Goal: Task Accomplishment & Management: Manage account settings

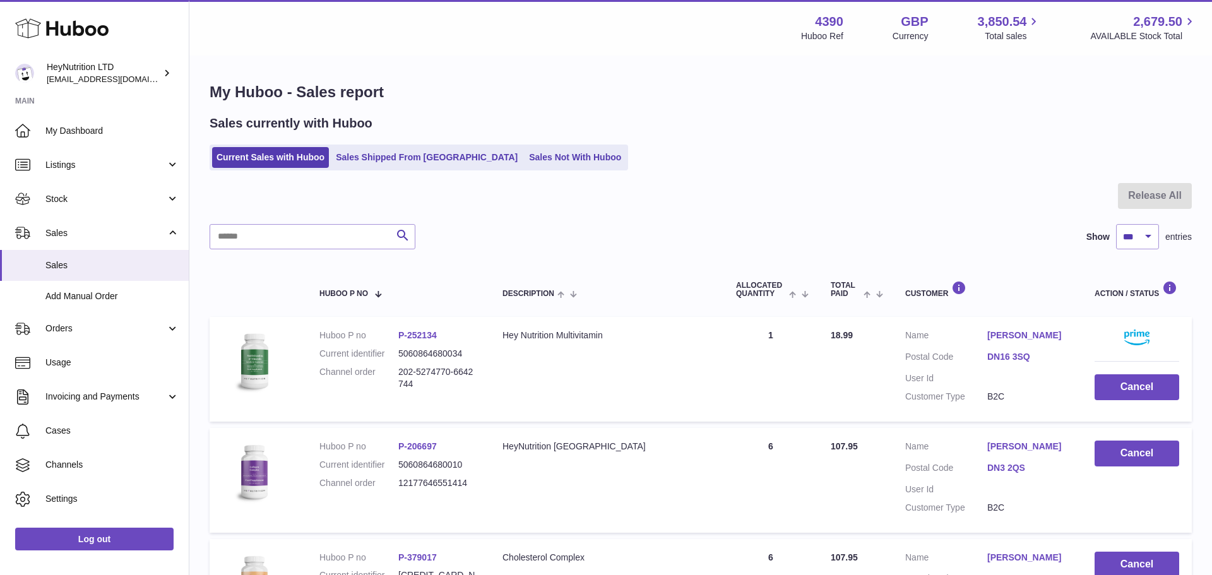
select select "***"
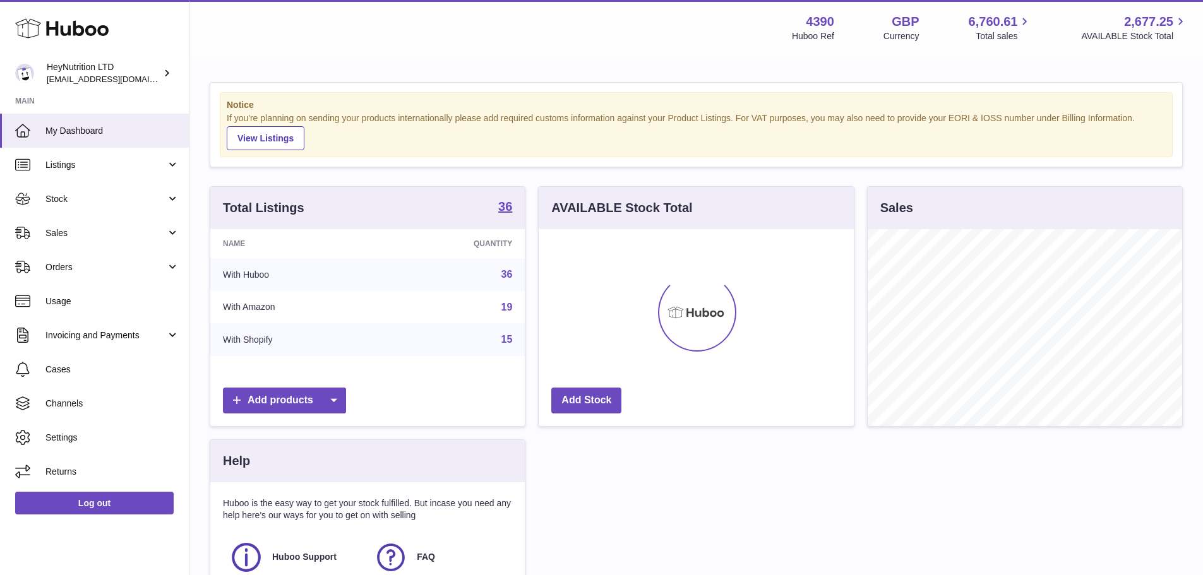
scroll to position [197, 315]
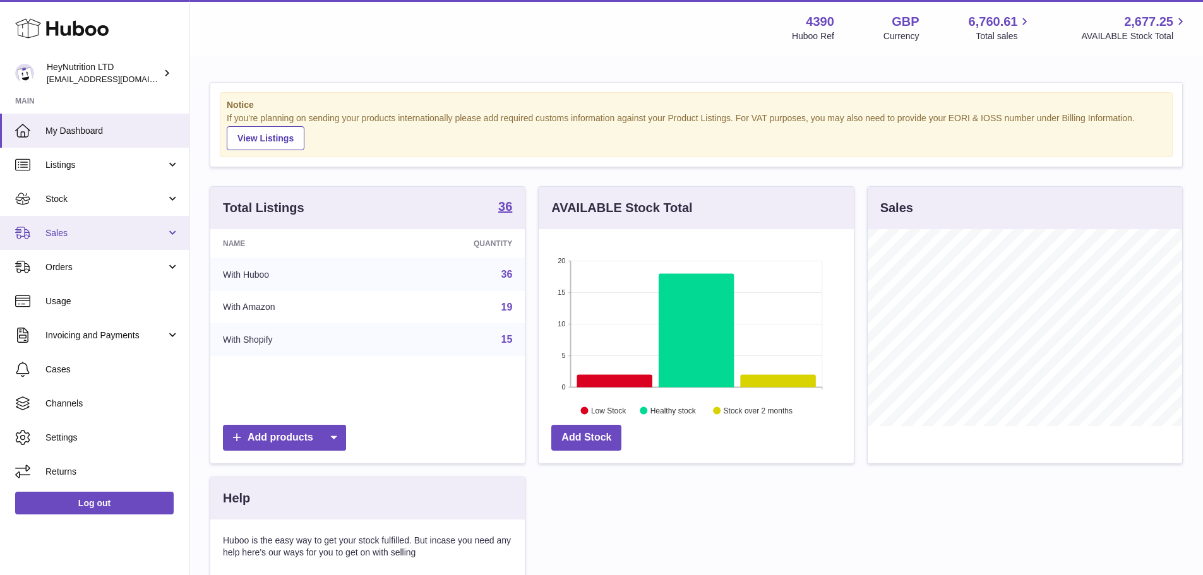
click at [91, 231] on span "Sales" at bounding box center [105, 233] width 121 height 12
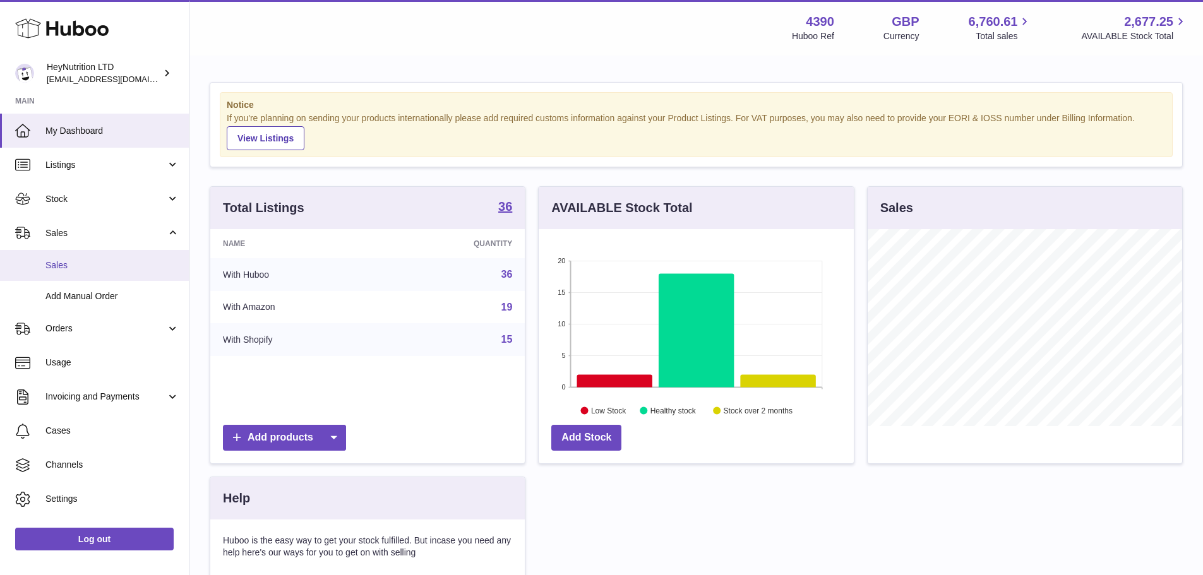
click at [92, 256] on link "Sales" at bounding box center [94, 265] width 189 height 31
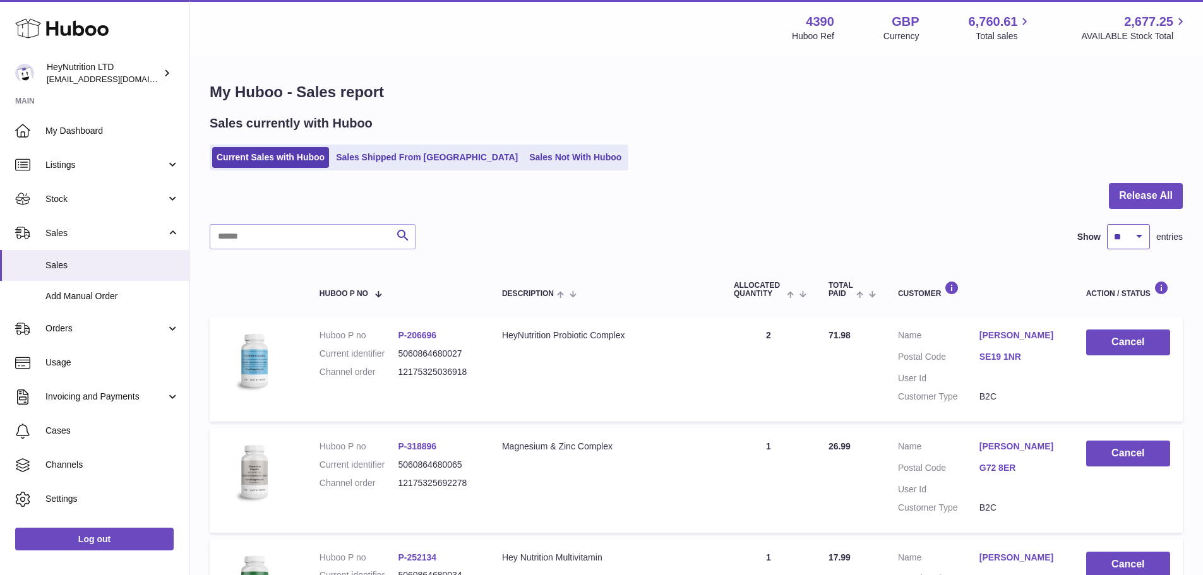
click at [1115, 234] on select "** ** ** ***" at bounding box center [1128, 236] width 43 height 25
select select "***"
click at [1107, 224] on select "** ** ** ***" at bounding box center [1128, 236] width 43 height 25
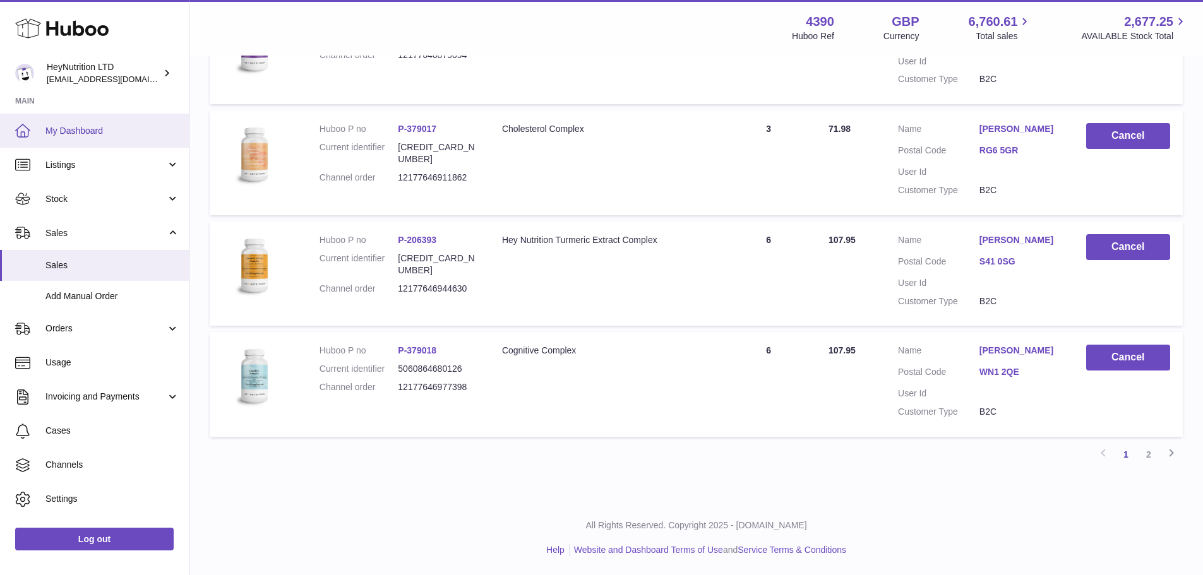
scroll to position [10234, 0]
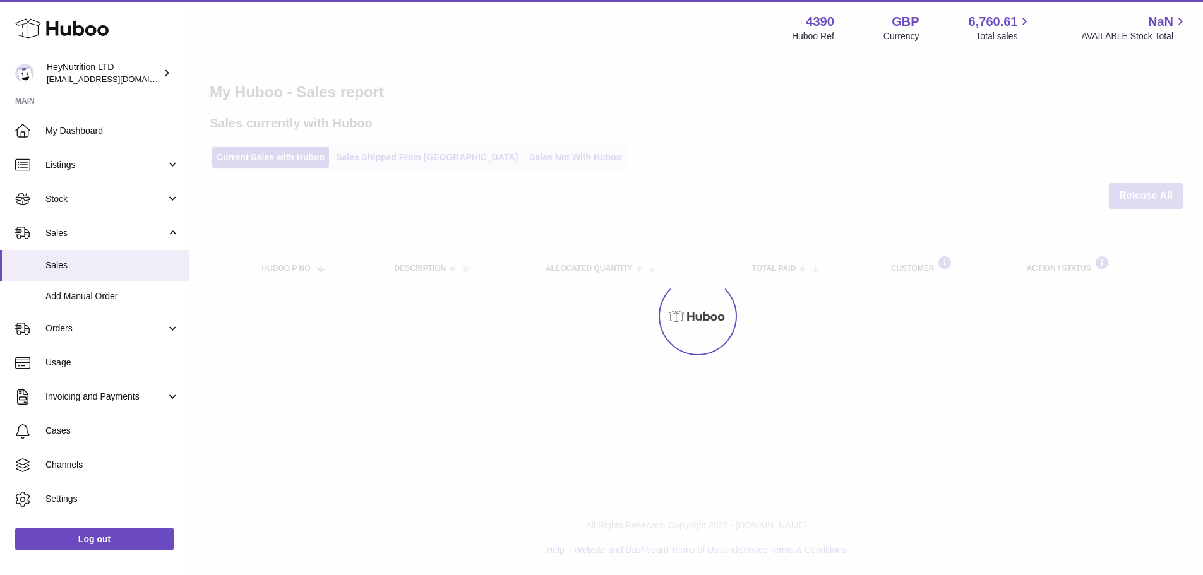
select select "***"
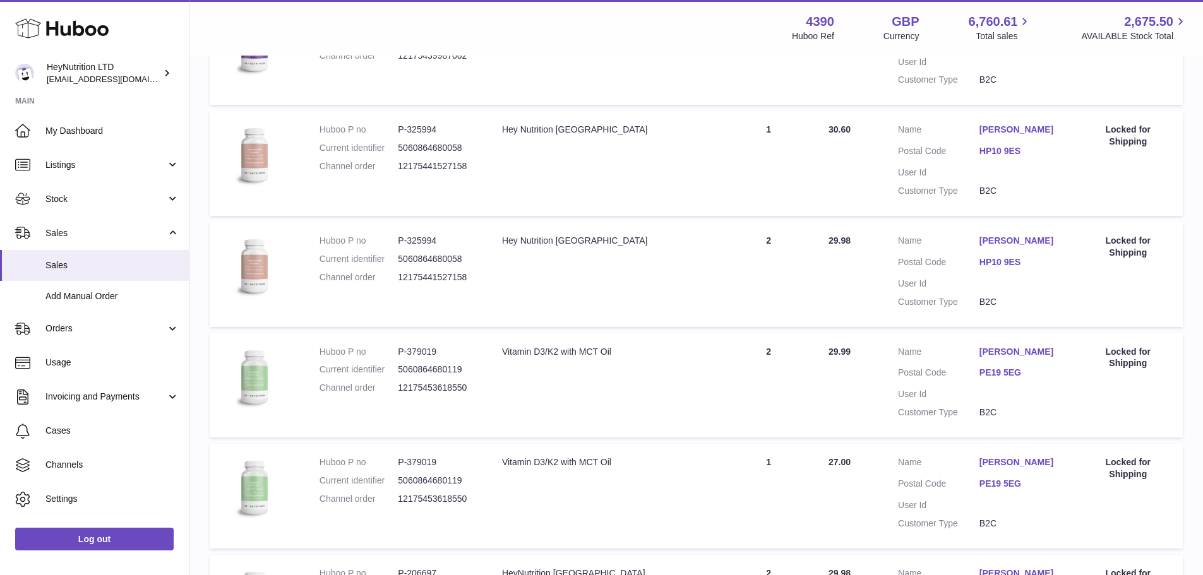
scroll to position [11040, 0]
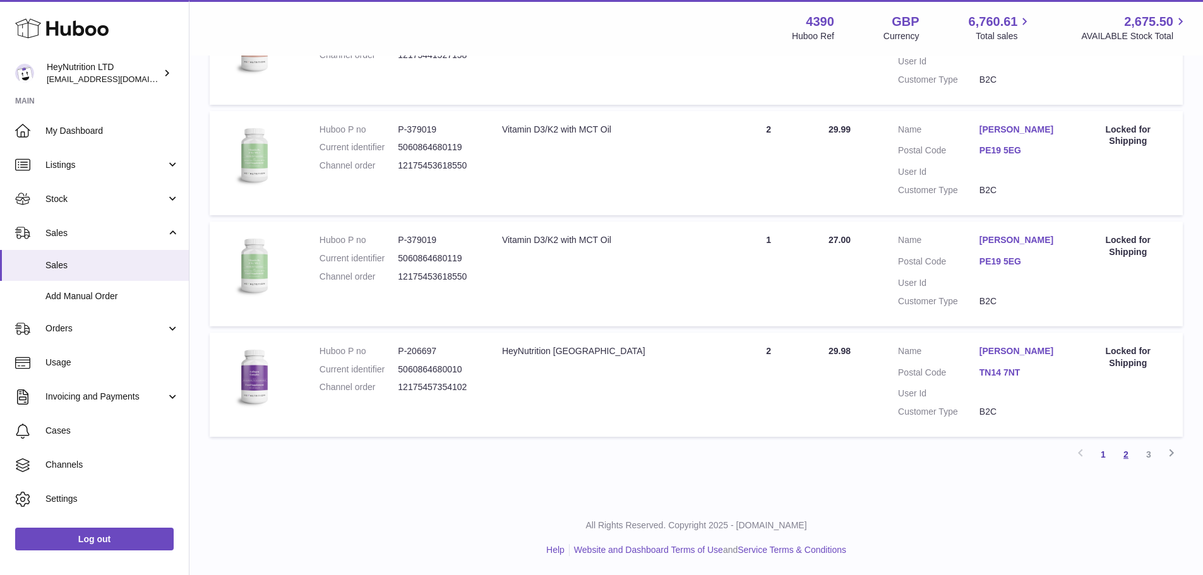
click at [1129, 449] on link "2" at bounding box center [1125, 454] width 23 height 23
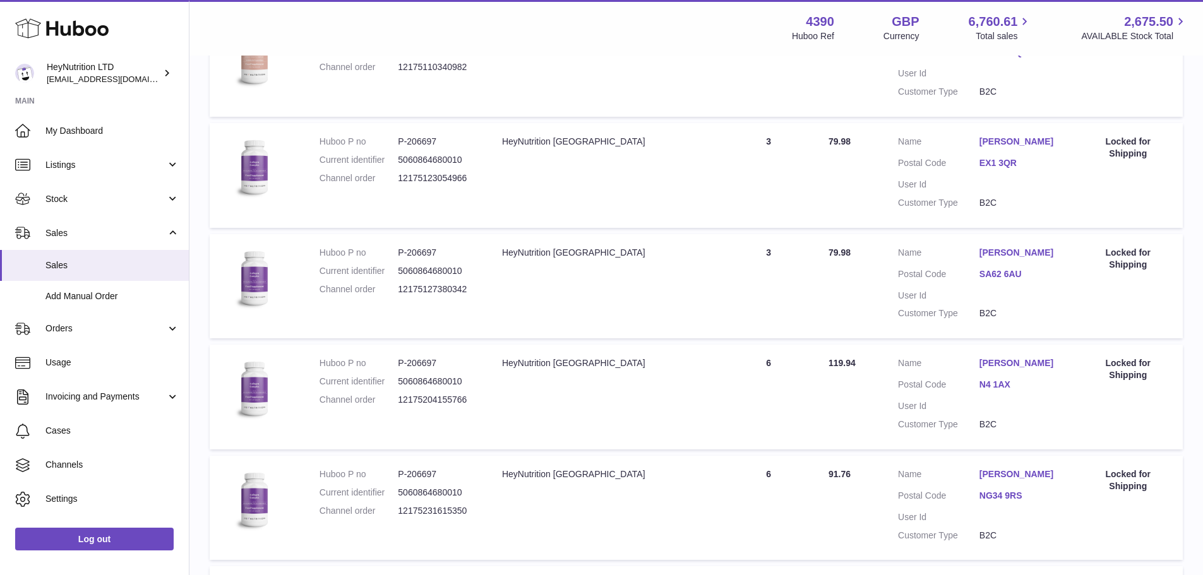
scroll to position [11076, 0]
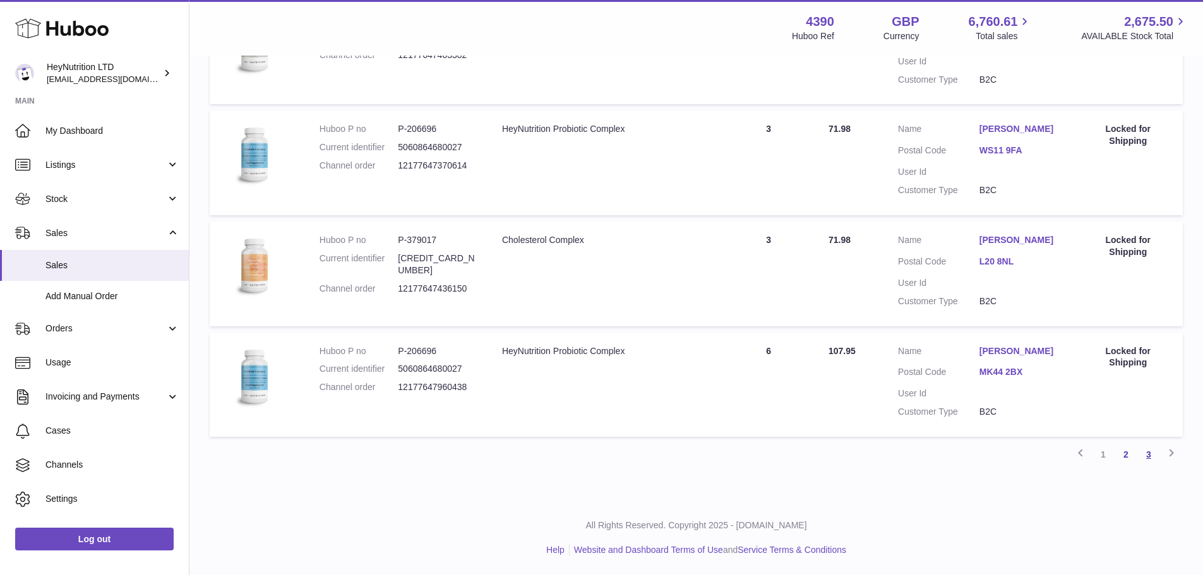
click at [1152, 456] on link "3" at bounding box center [1148, 454] width 23 height 23
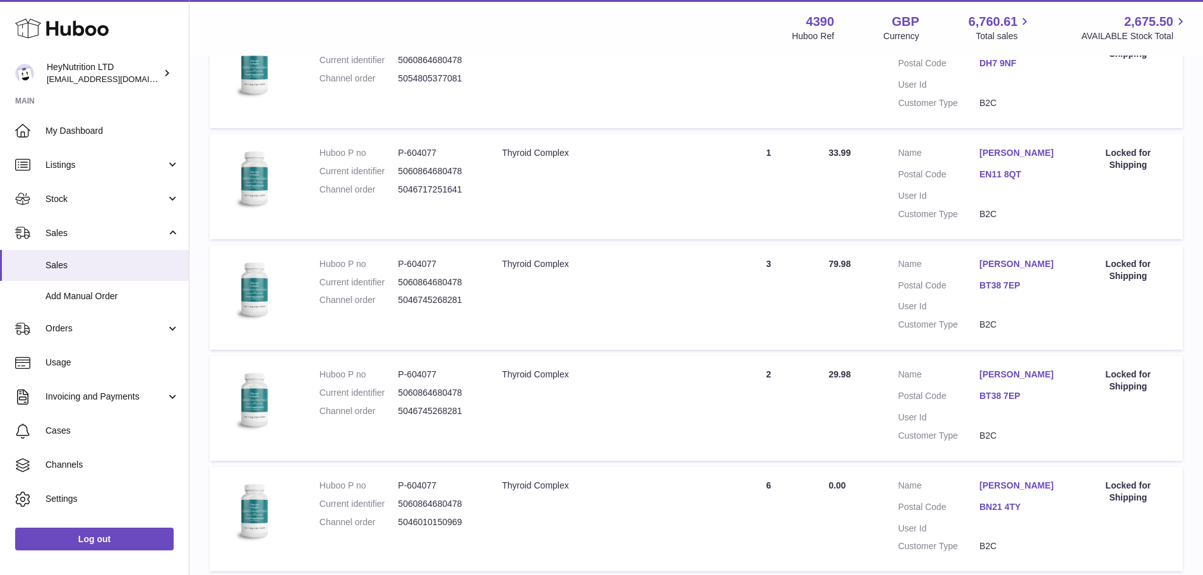
scroll to position [4046, 0]
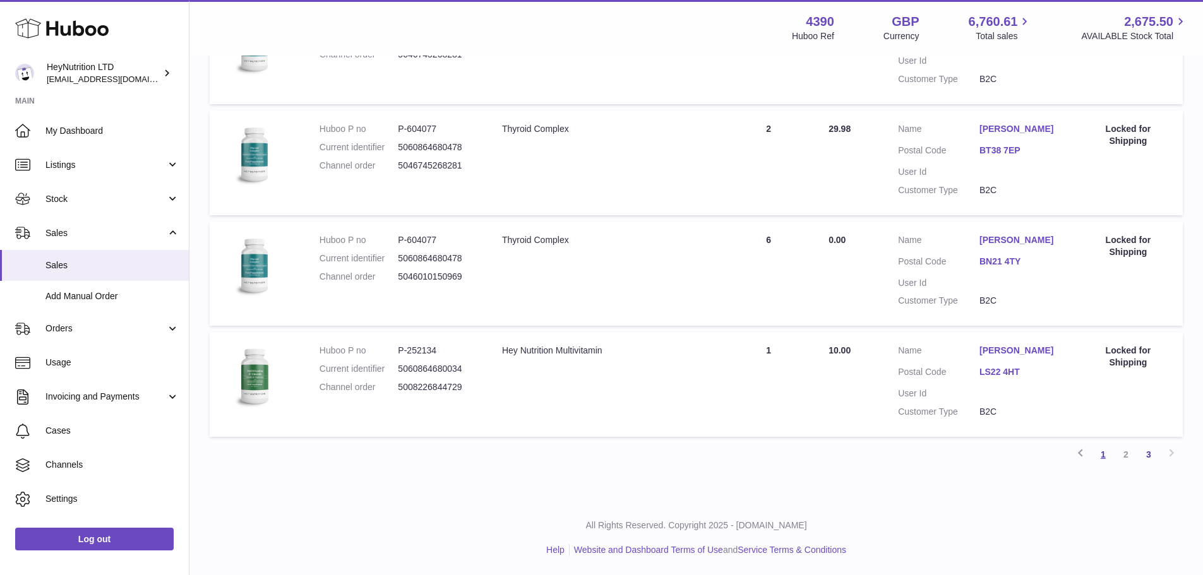
click at [1098, 455] on link "1" at bounding box center [1102, 454] width 23 height 23
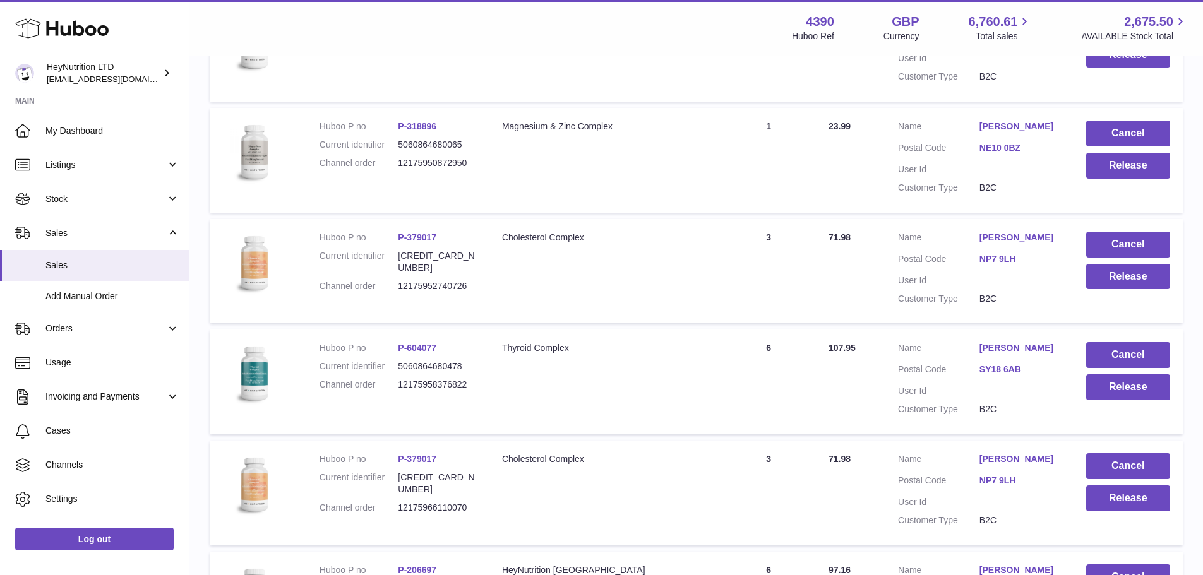
scroll to position [10933, 0]
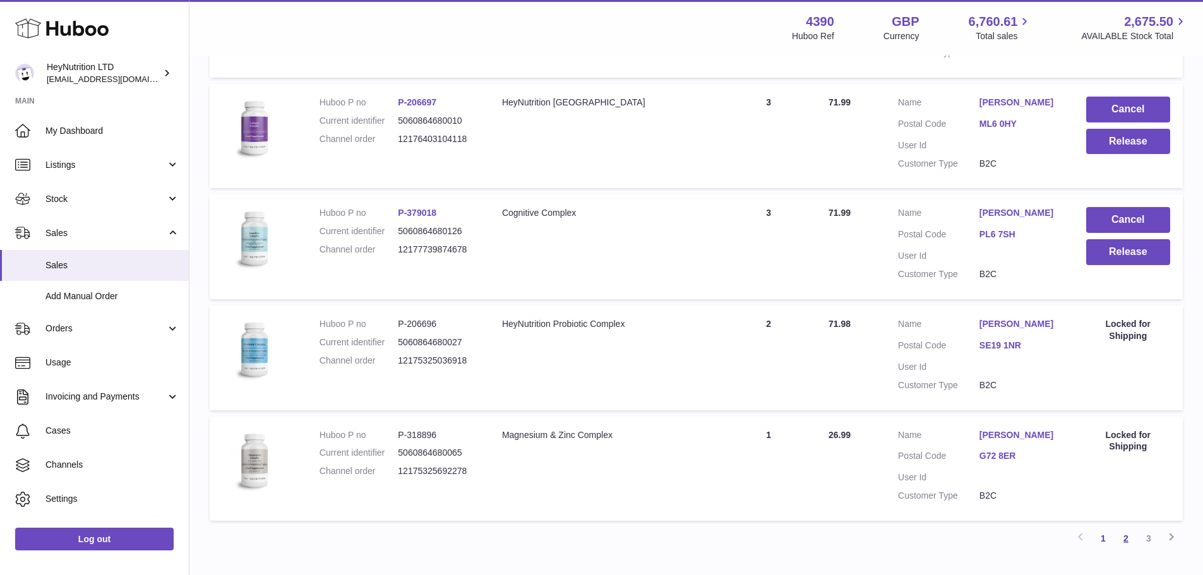
click at [1121, 542] on link "2" at bounding box center [1125, 538] width 23 height 23
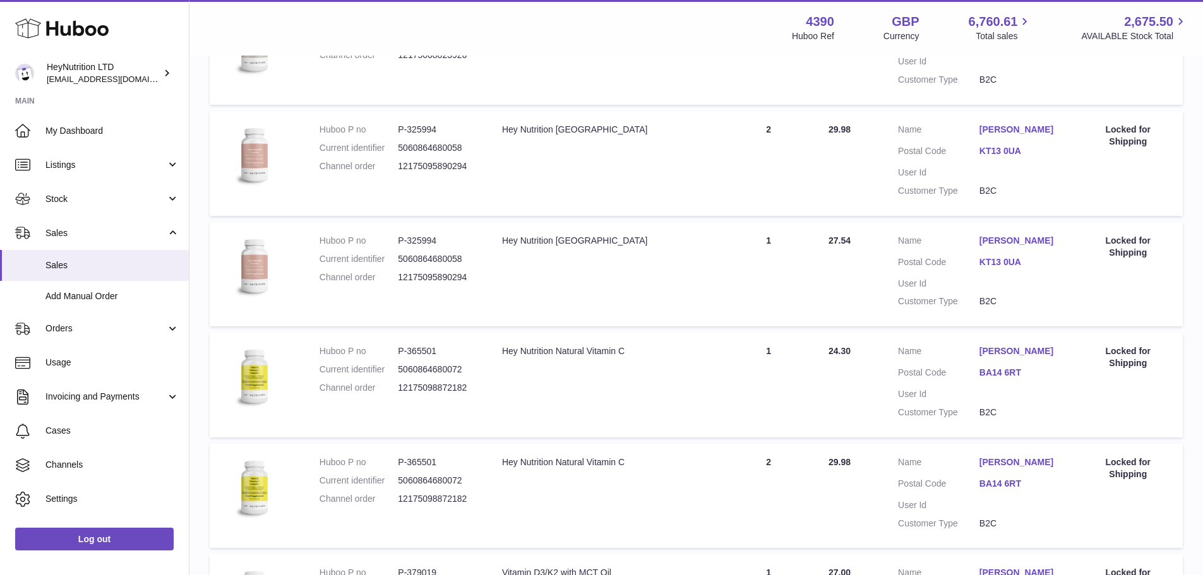
scroll to position [11064, 0]
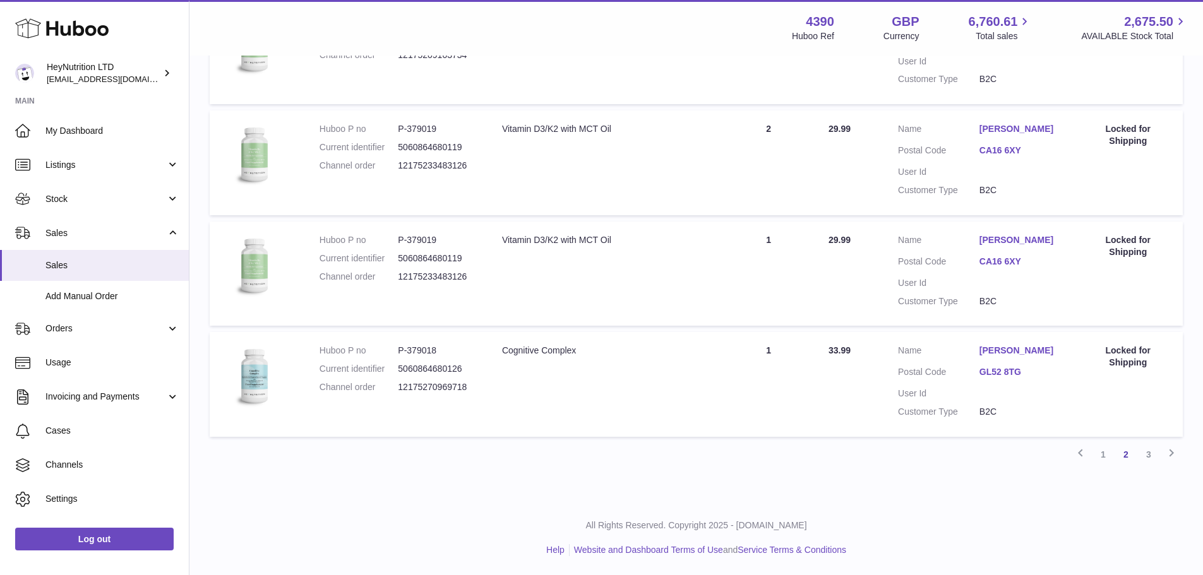
click at [1145, 455] on link "3" at bounding box center [1148, 454] width 23 height 23
click at [1102, 461] on link "1" at bounding box center [1102, 454] width 23 height 23
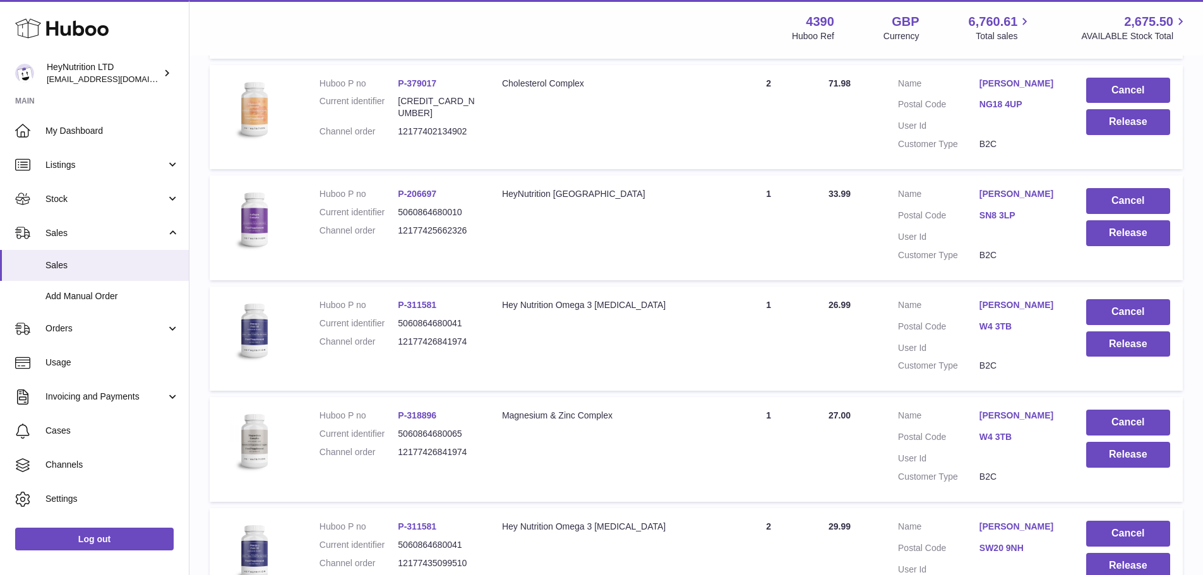
scroll to position [11028, 0]
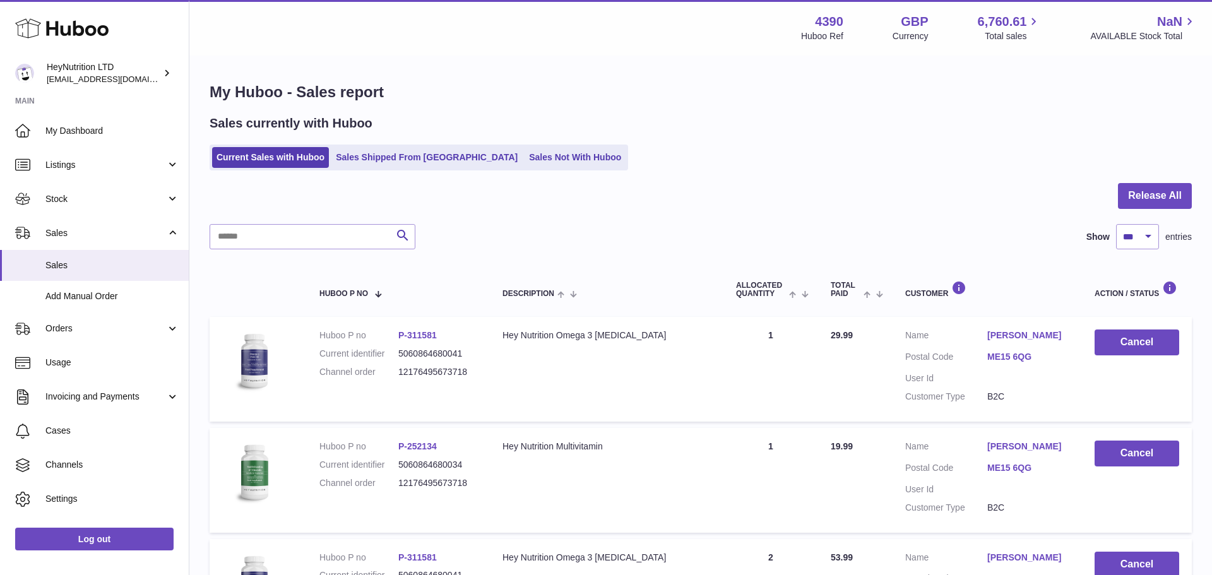
select select "***"
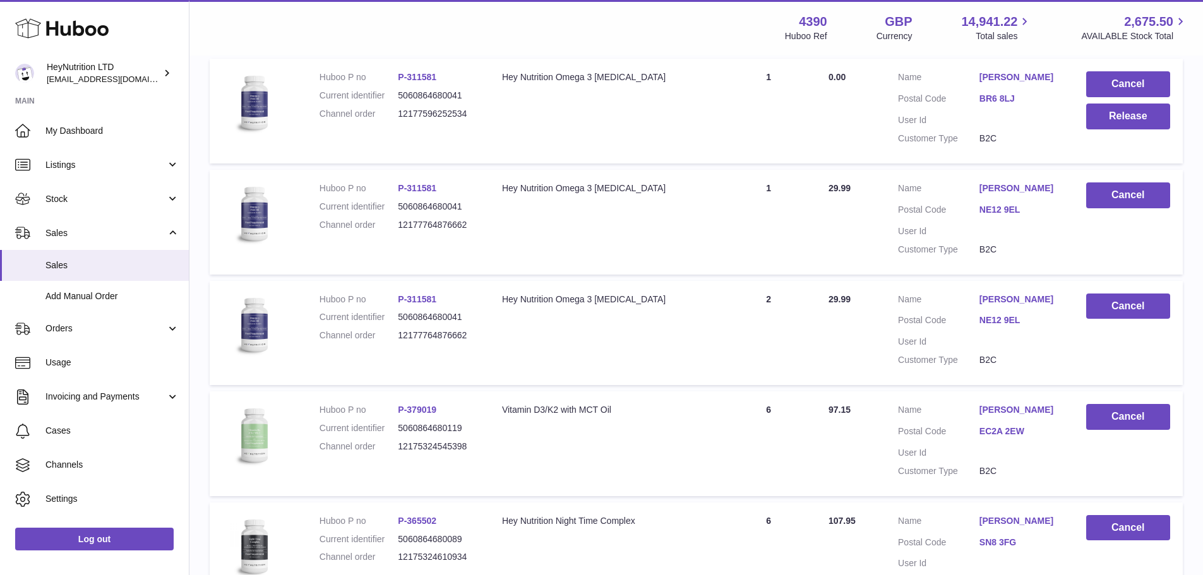
scroll to position [5471, 0]
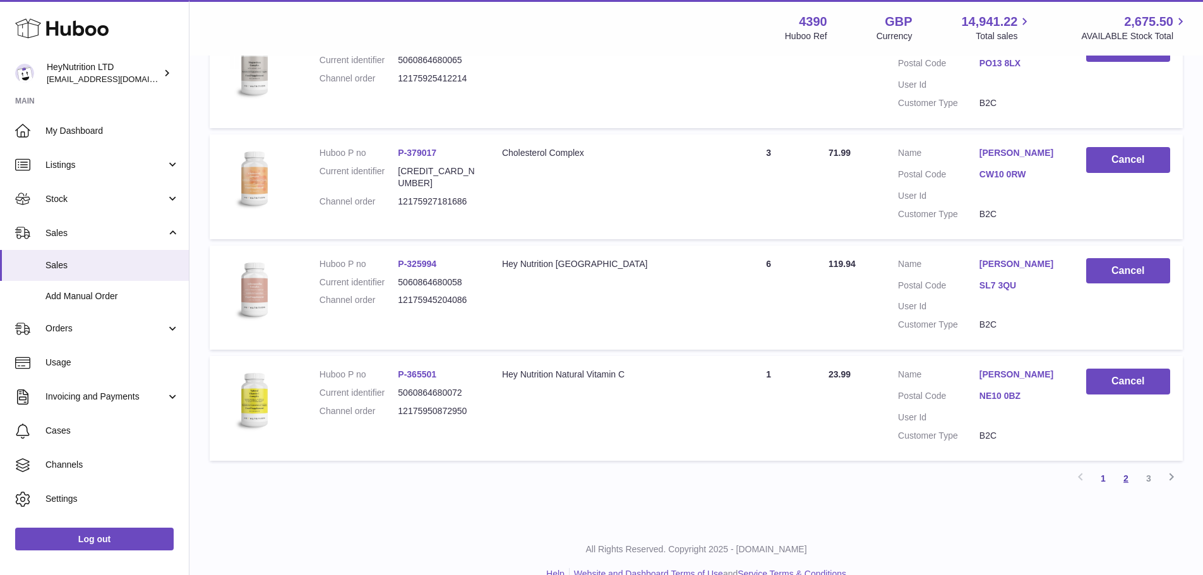
click at [1127, 467] on link "2" at bounding box center [1125, 478] width 23 height 23
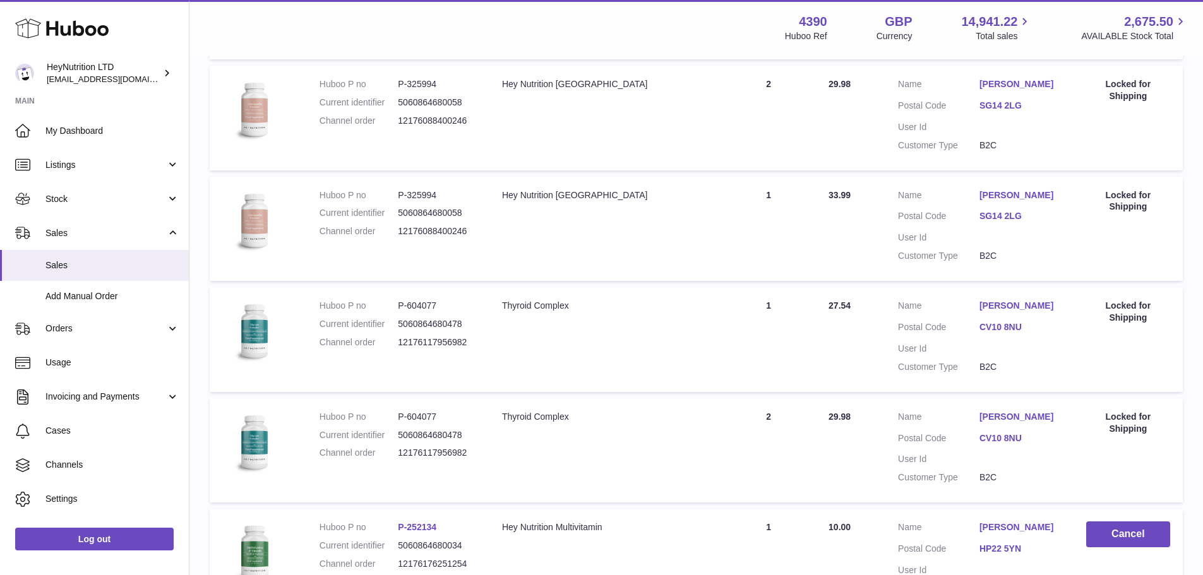
scroll to position [11040, 0]
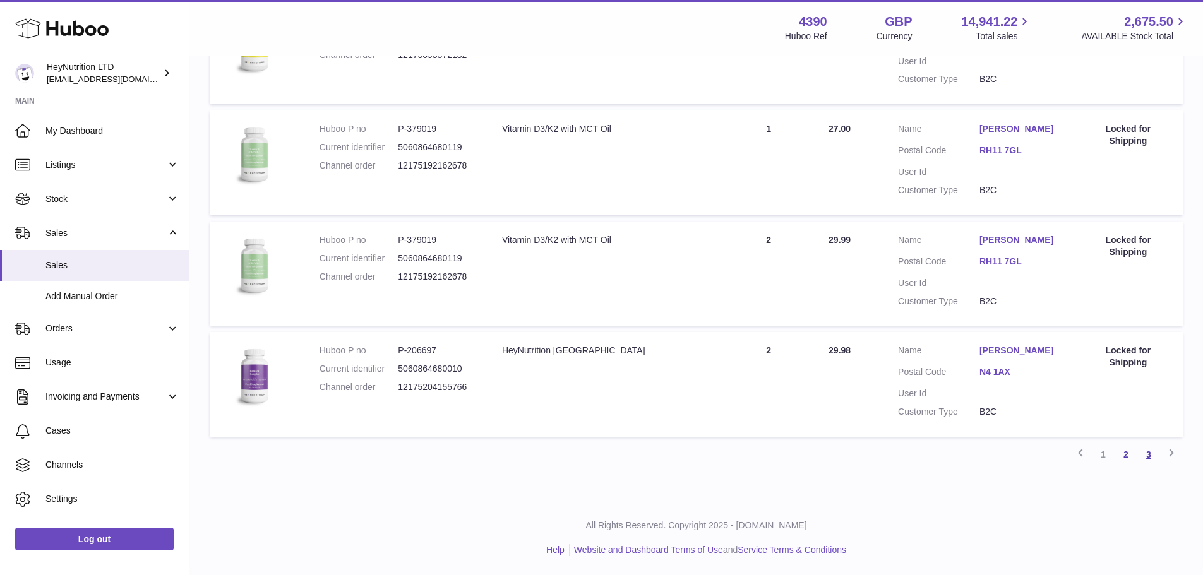
click at [1143, 459] on link "3" at bounding box center [1148, 454] width 23 height 23
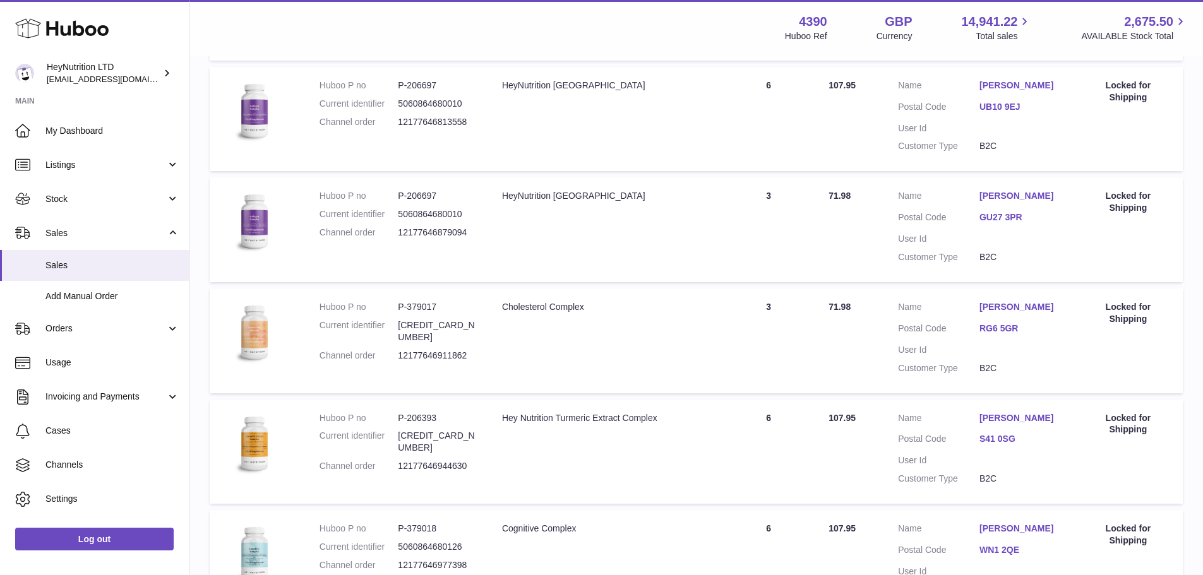
scroll to position [57, 0]
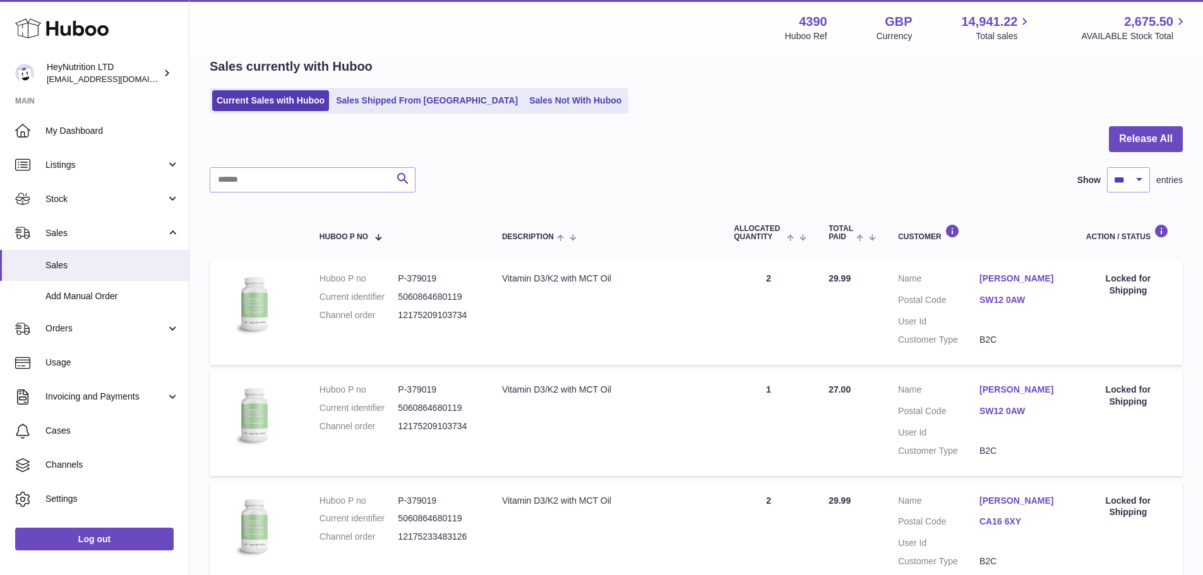
click at [1203, 44] on html ".st0{fill:#141414;}" at bounding box center [601, 230] width 1203 height 575
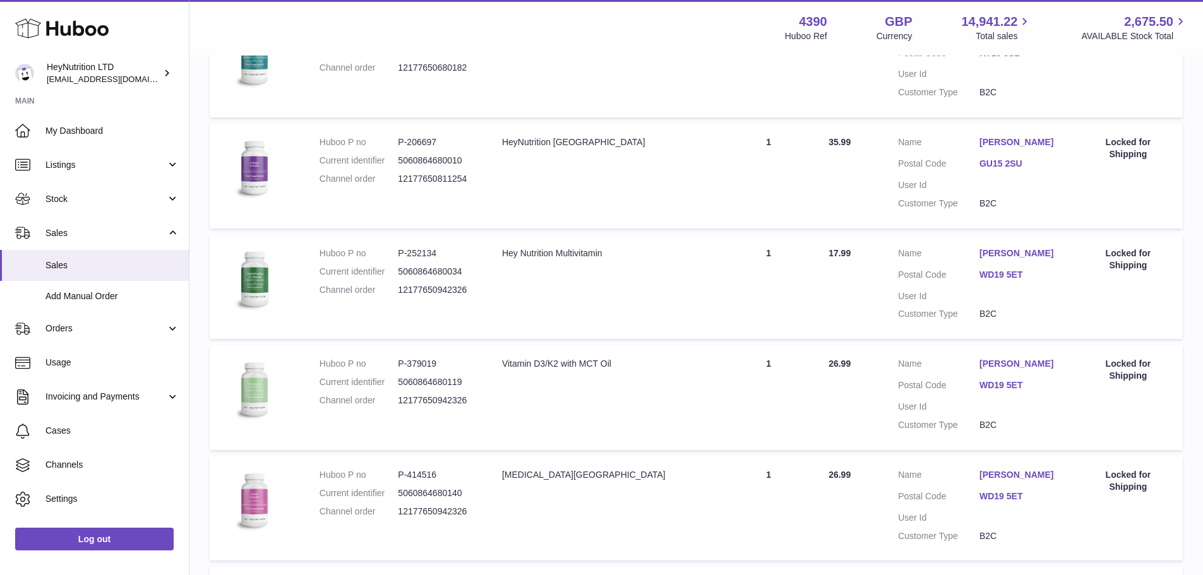
scroll to position [6964, 0]
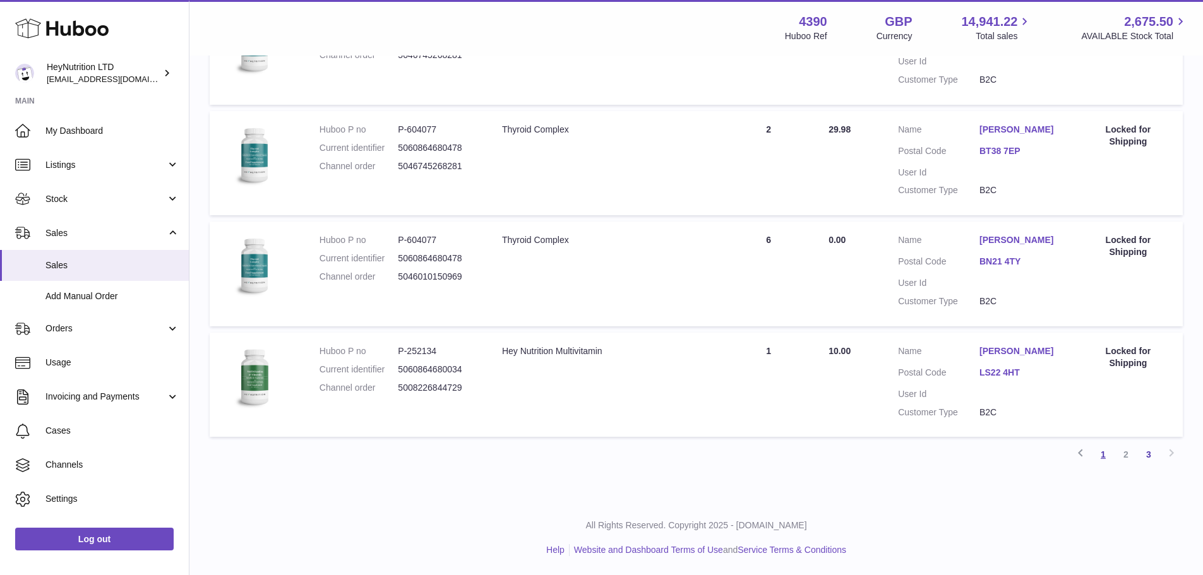
click at [1104, 456] on link "1" at bounding box center [1102, 454] width 23 height 23
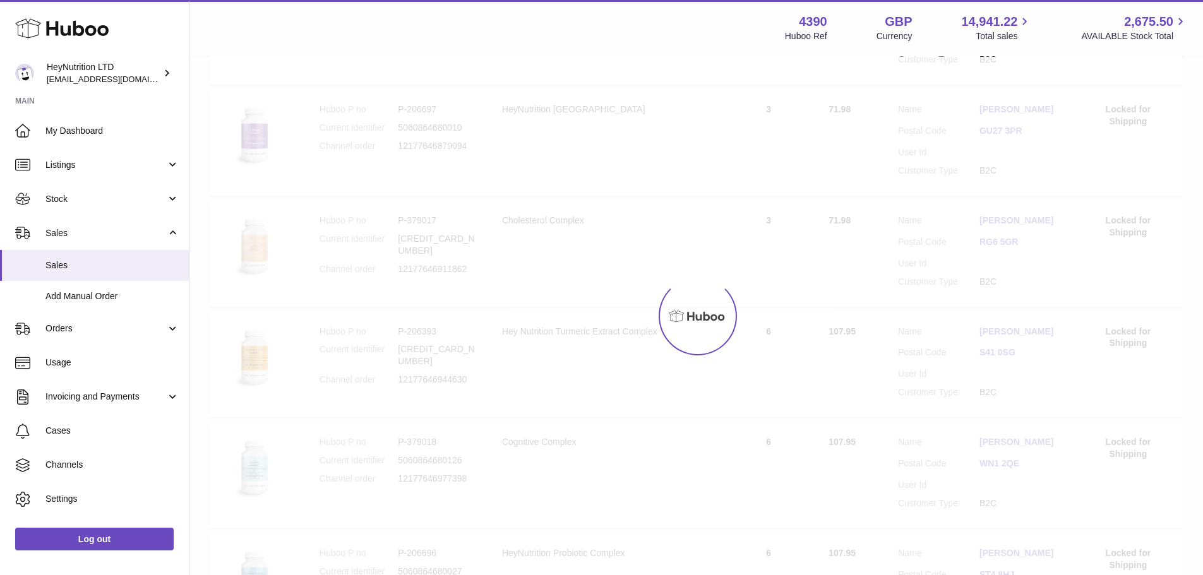
scroll to position [57, 0]
